Goal: Navigation & Orientation: Find specific page/section

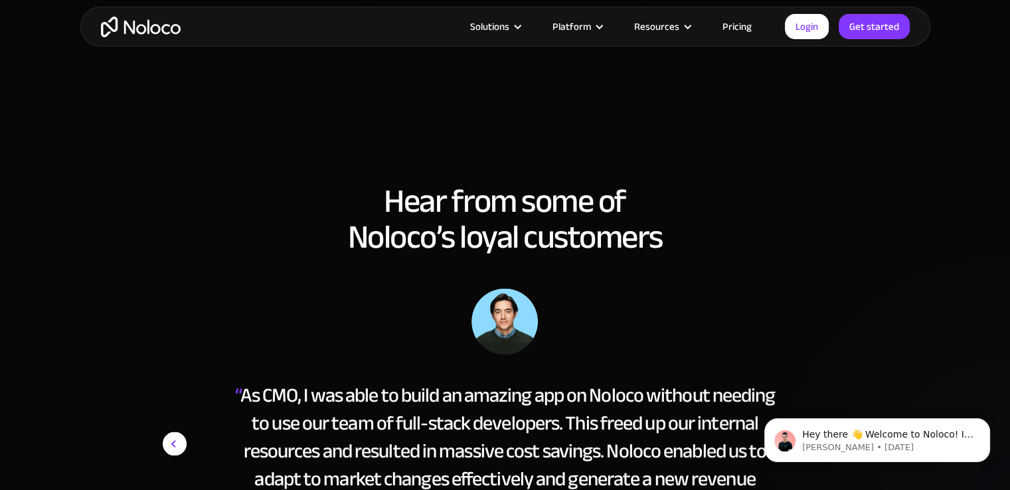
scroll to position [2125, 0]
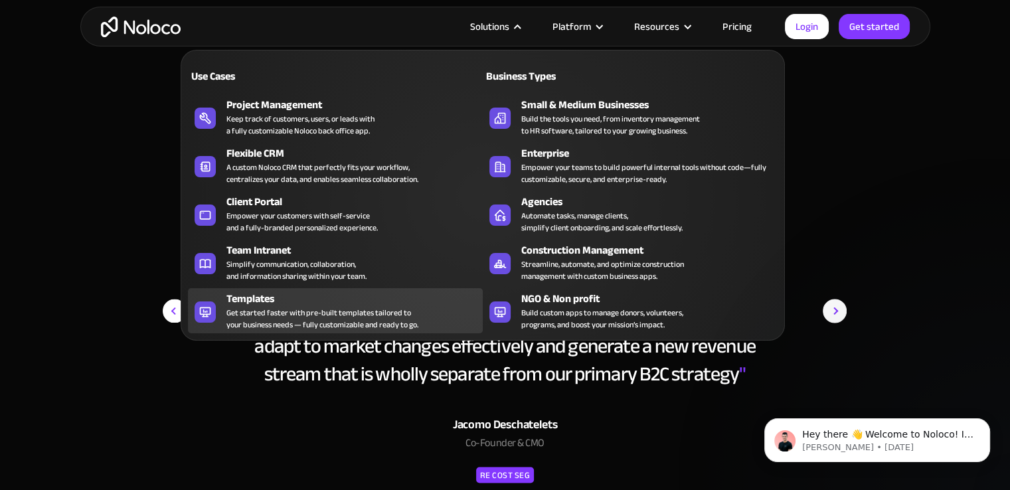
click at [248, 293] on div "Templates" at bounding box center [357, 299] width 262 height 16
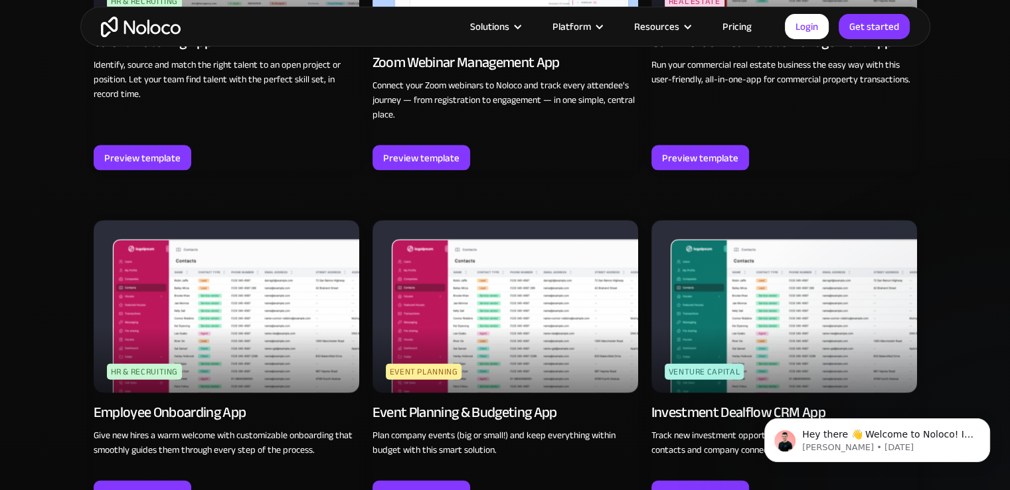
scroll to position [2922, 0]
